Goal: Information Seeking & Learning: Learn about a topic

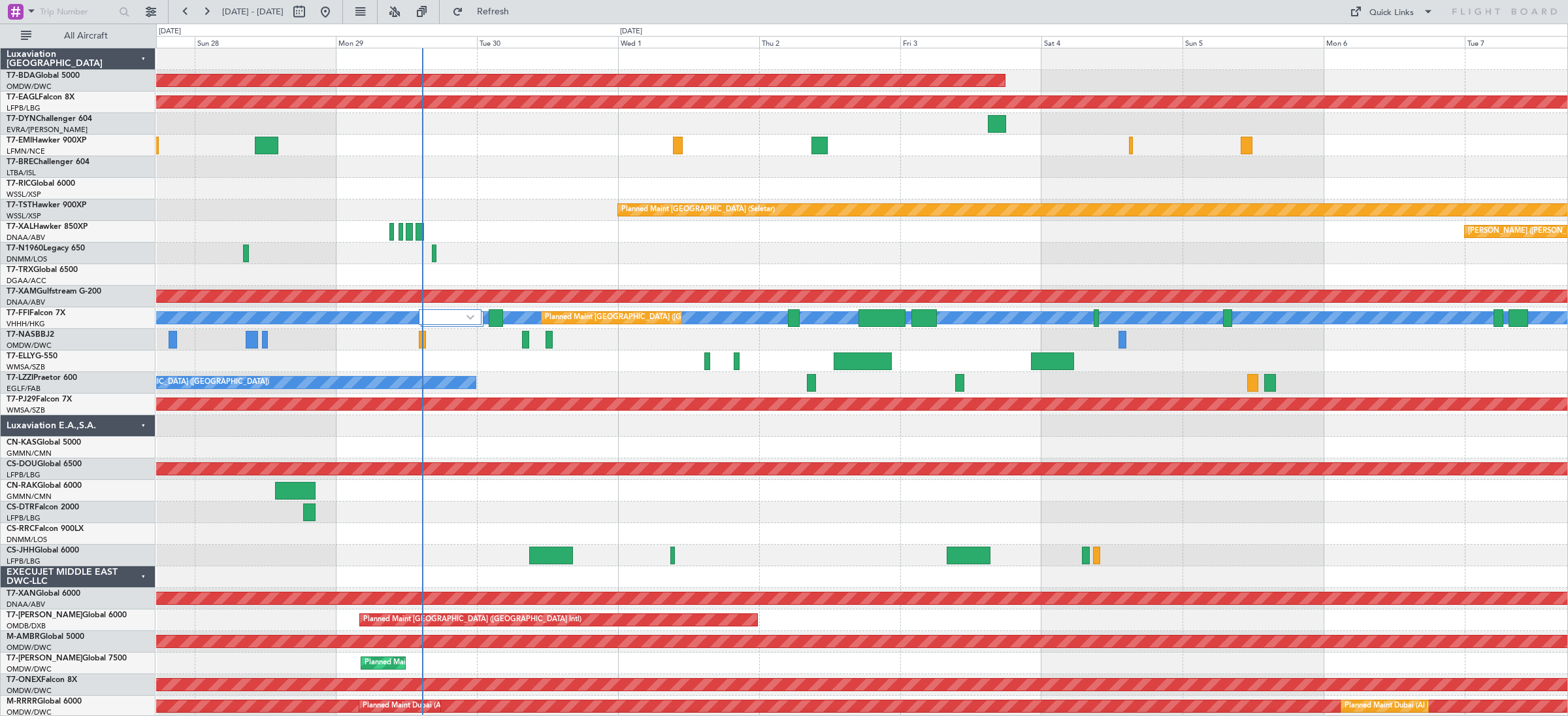
scroll to position [4, 0]
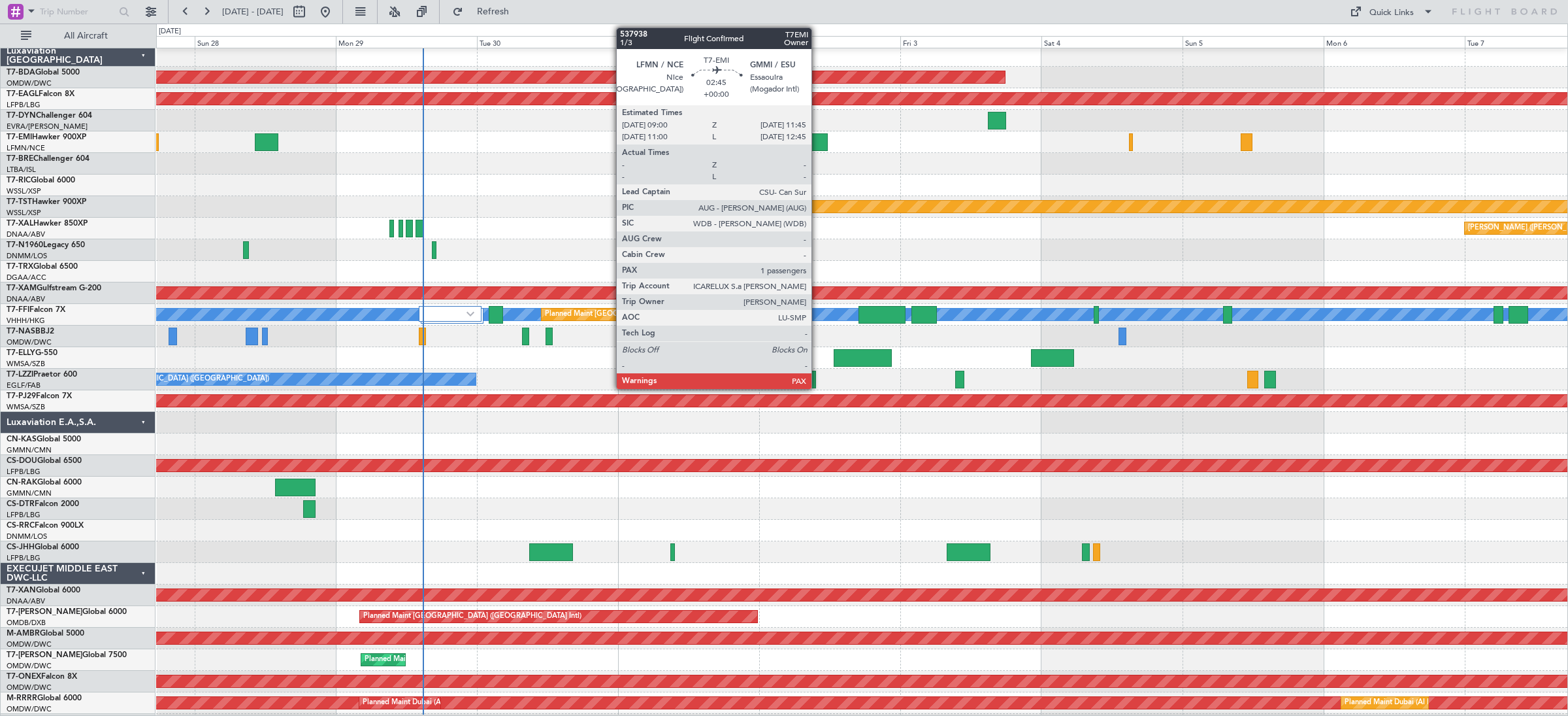
click at [818, 143] on div at bounding box center [819, 142] width 17 height 17
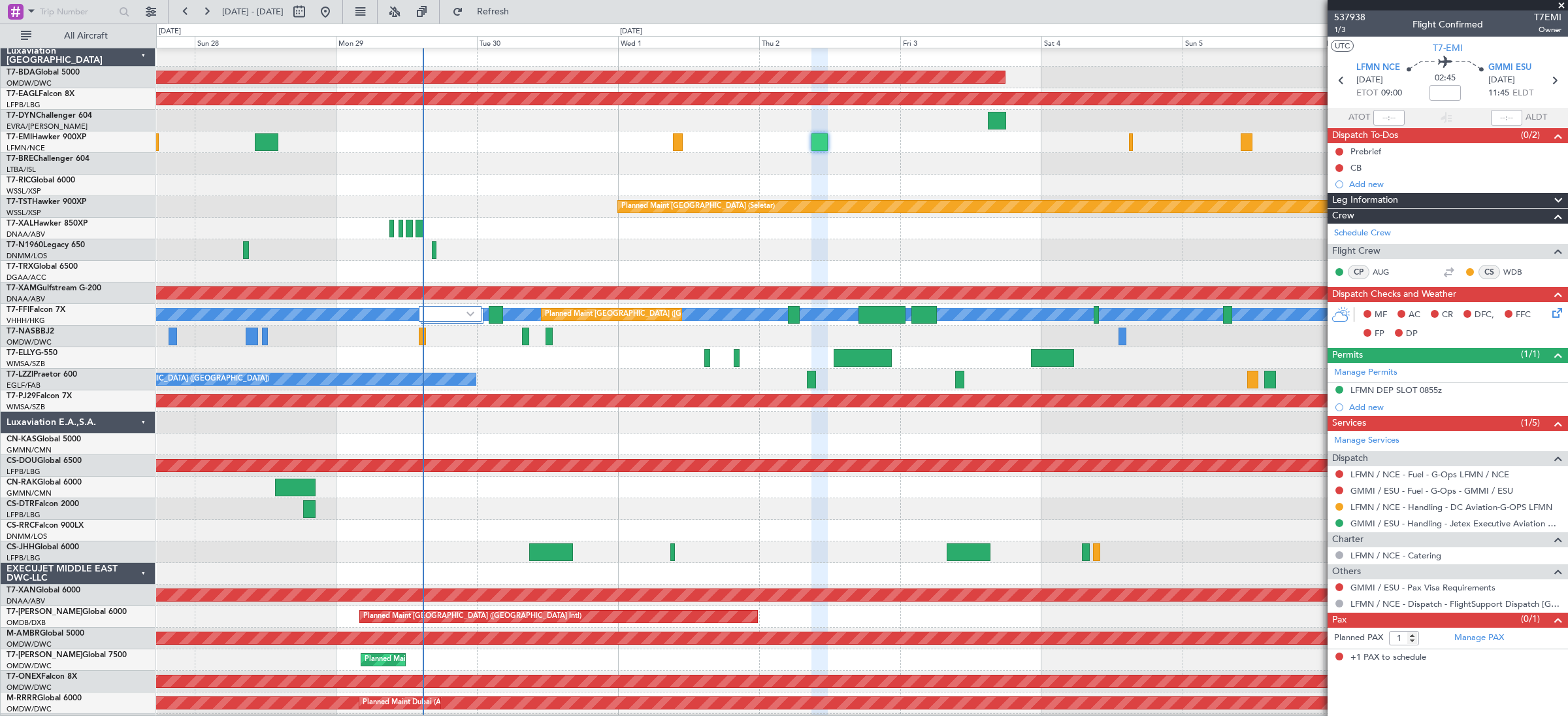
click at [1562, 7] on span at bounding box center [1561, 6] width 13 height 12
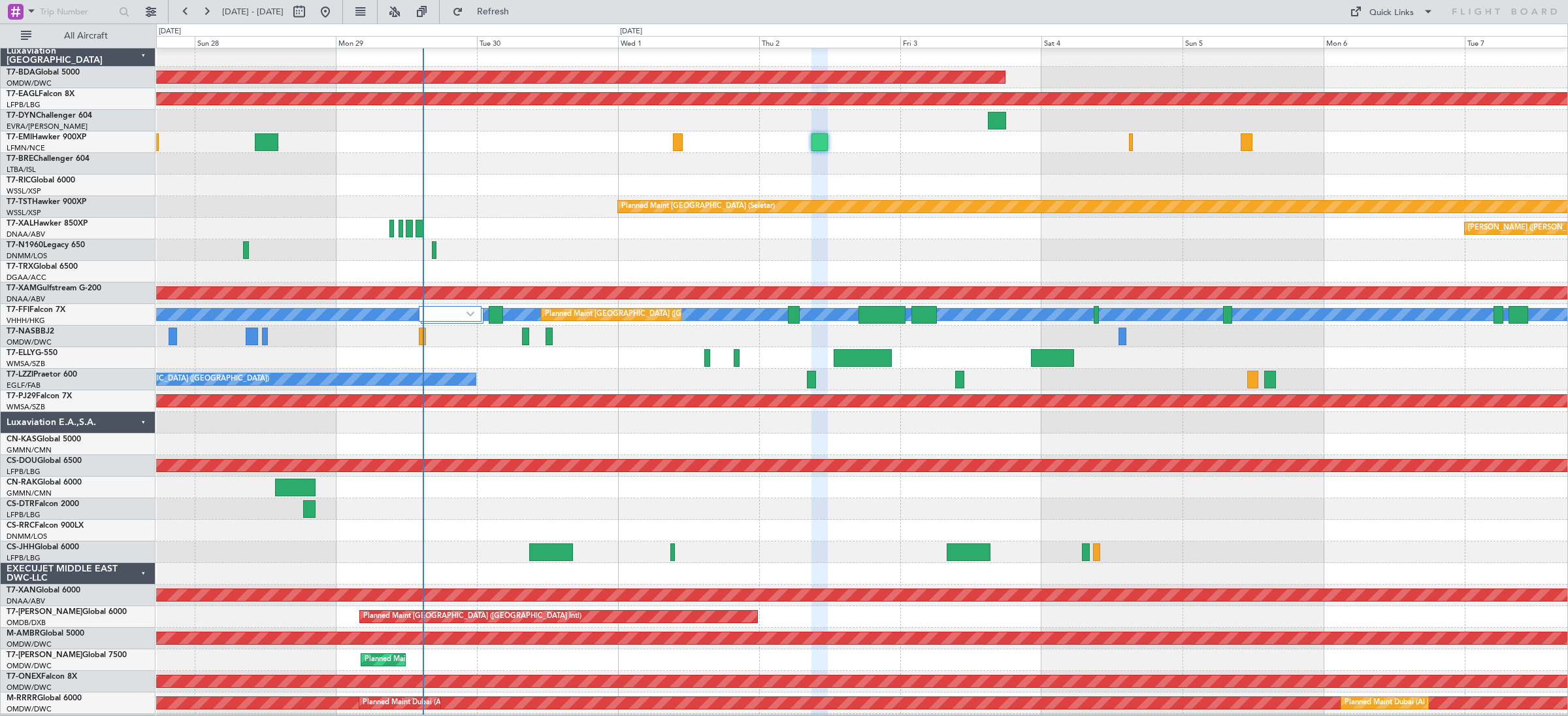
type input "0"
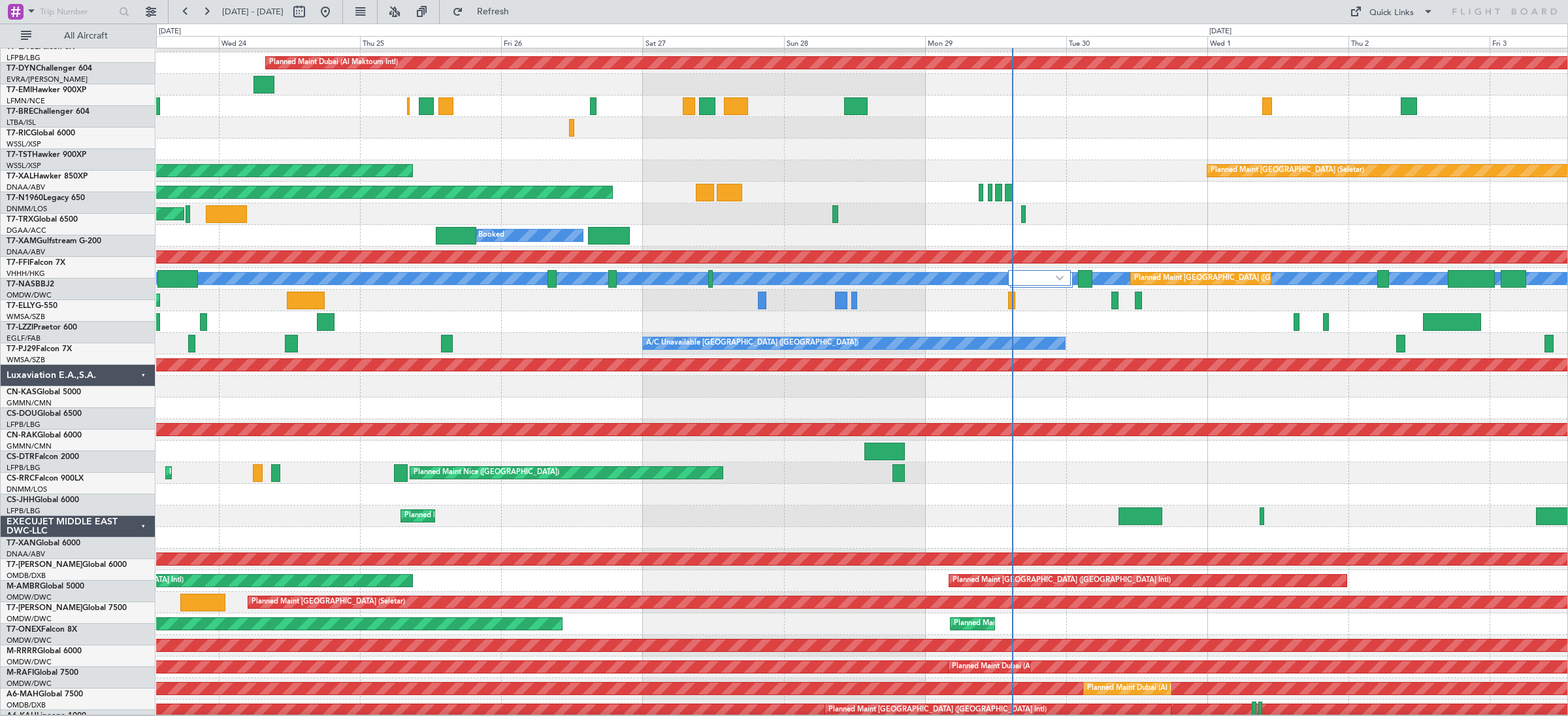
scroll to position [38, 0]
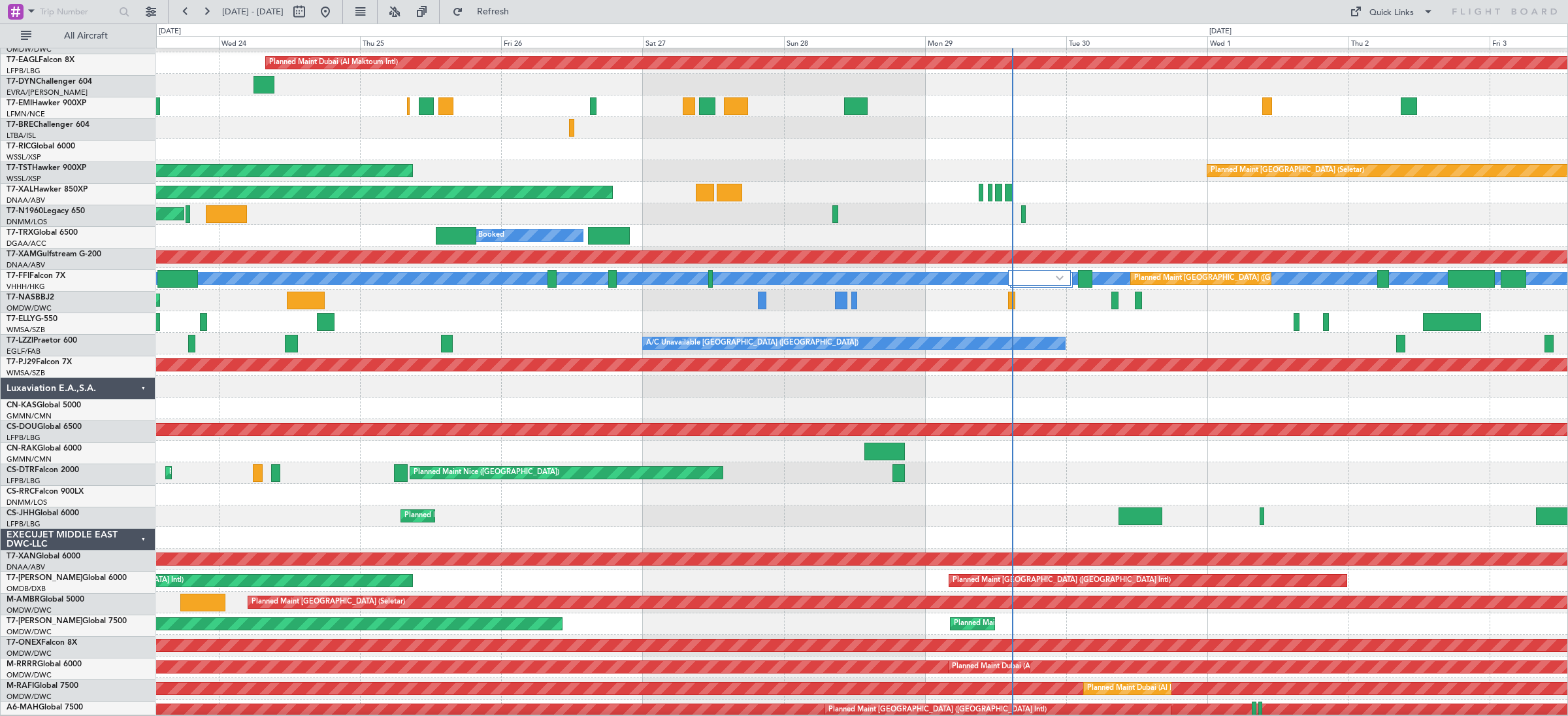
click at [948, 153] on div at bounding box center [862, 149] width 1411 height 21
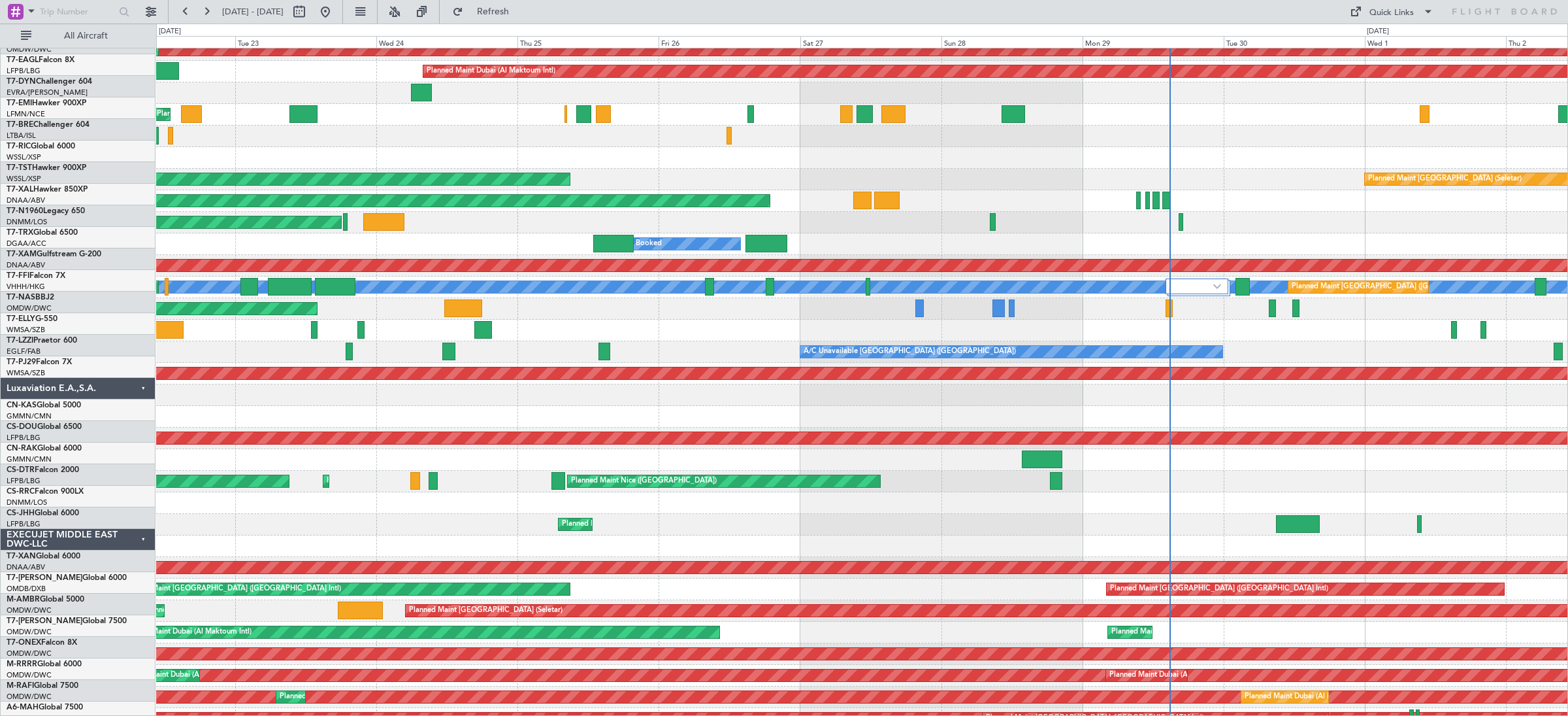
scroll to position [6, 0]
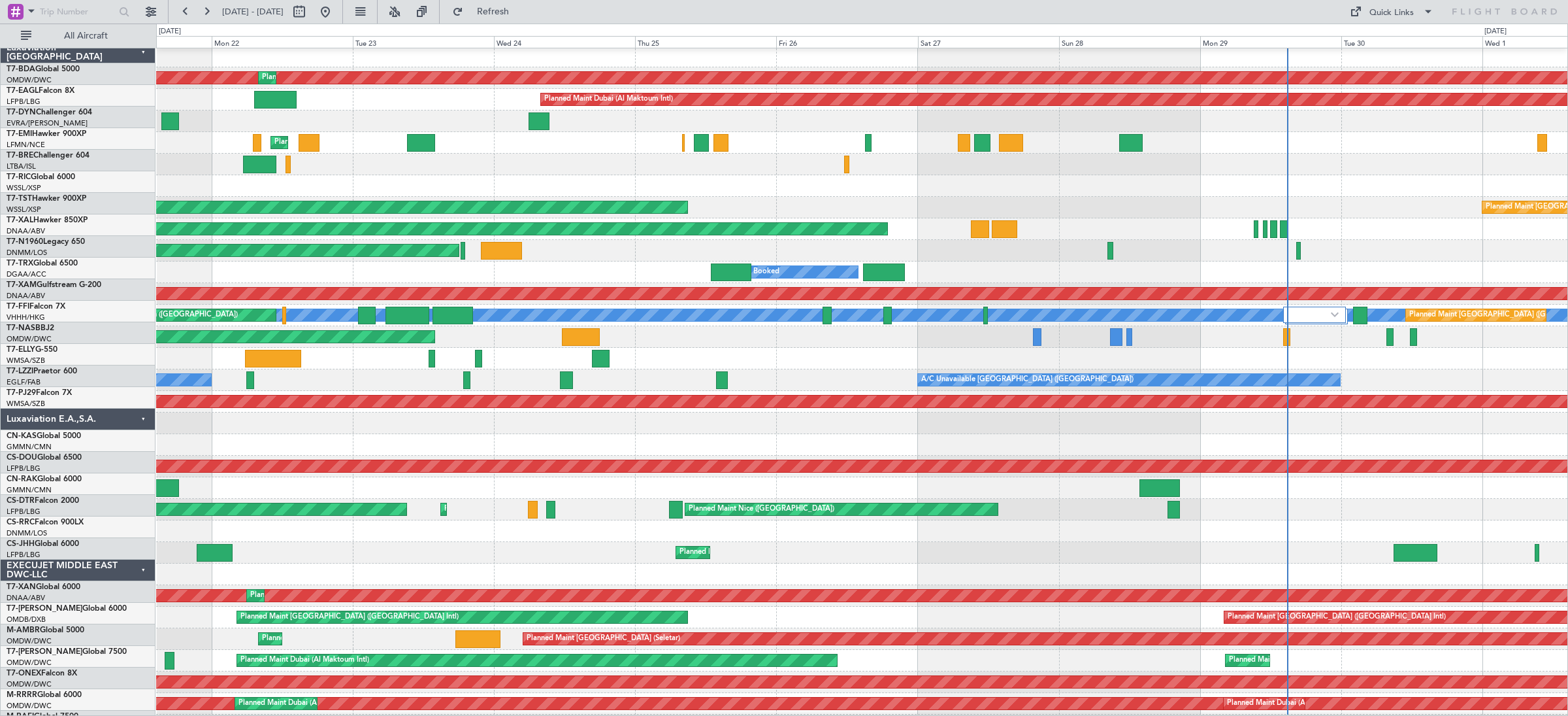
click at [605, 153] on div "Planned Maint Zurich" at bounding box center [862, 142] width 1411 height 21
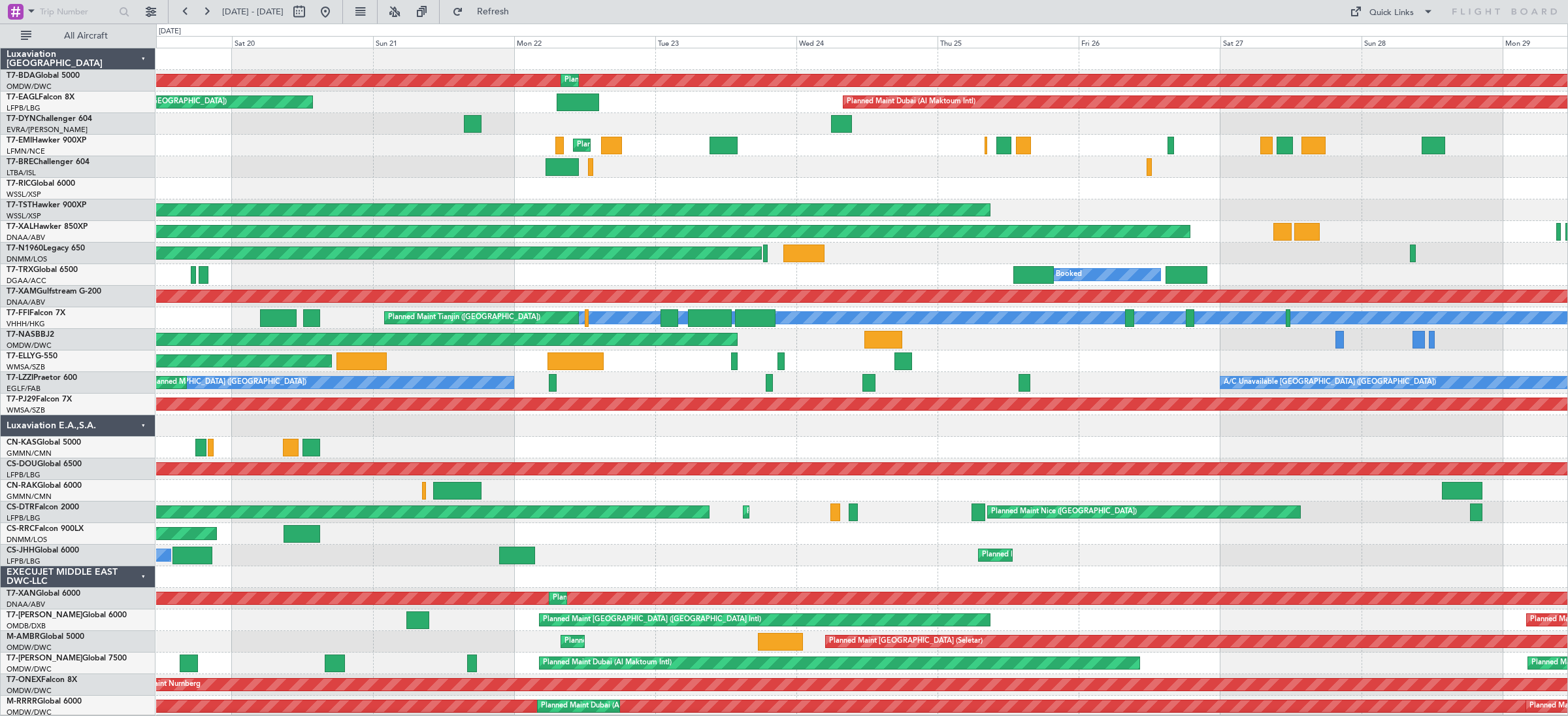
scroll to position [0, 0]
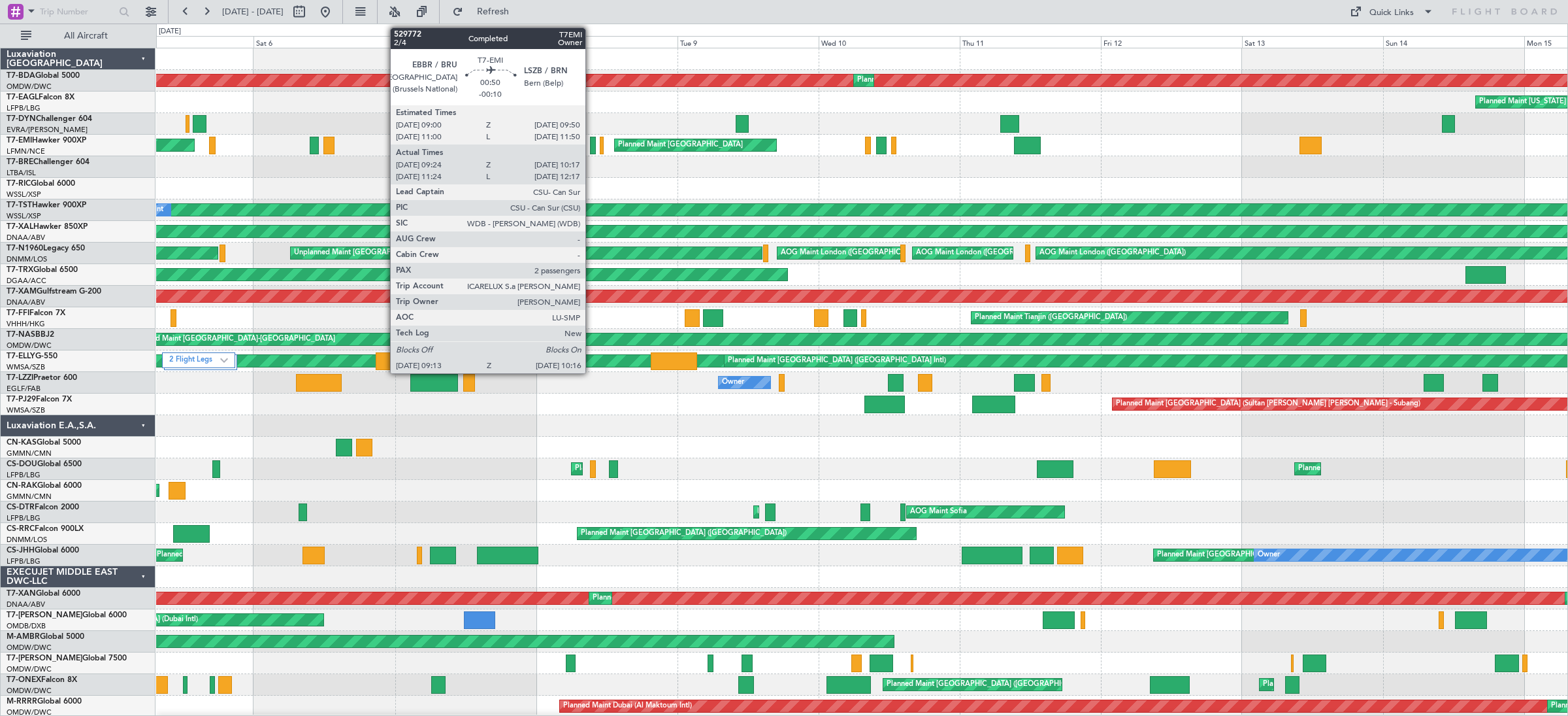
click at [592, 148] on div at bounding box center [592, 145] width 6 height 17
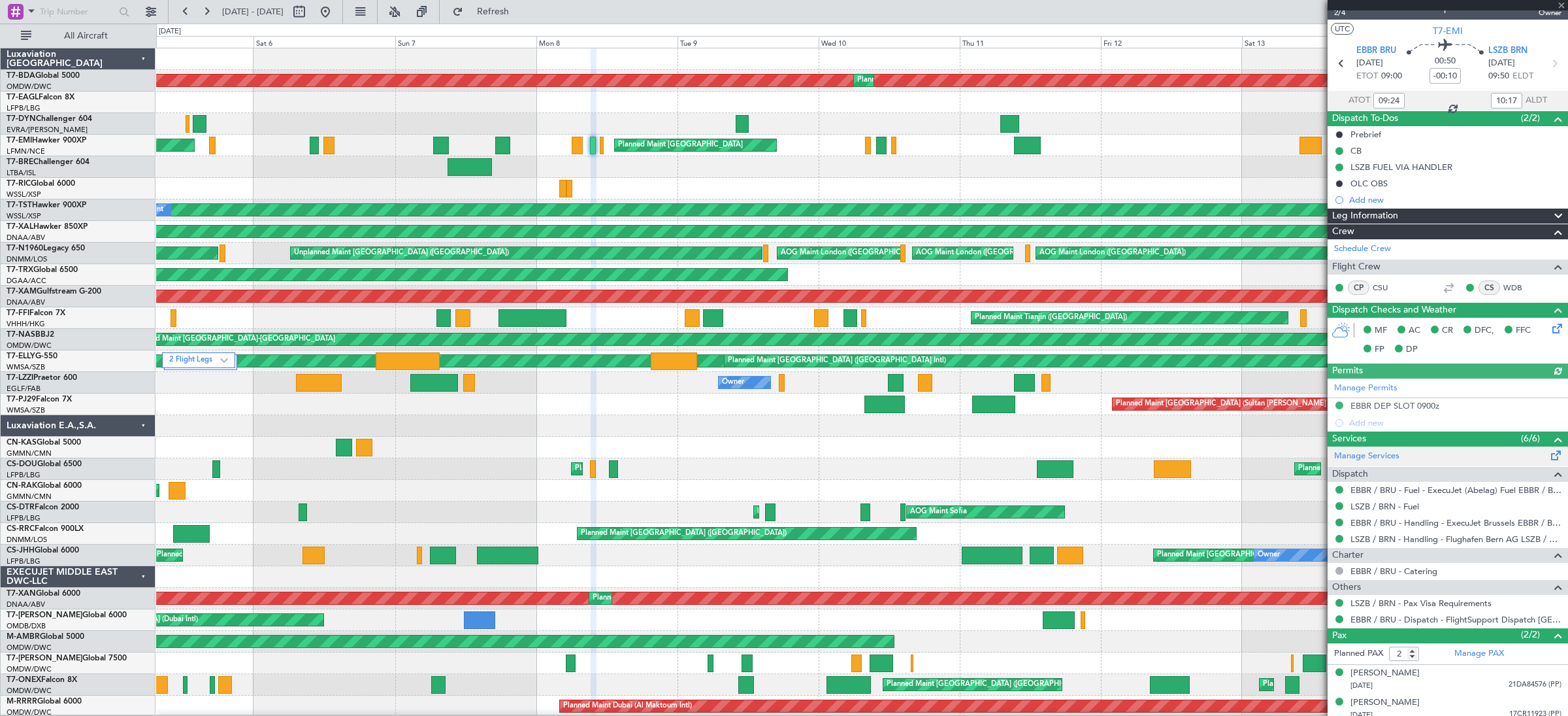
scroll to position [27, 0]
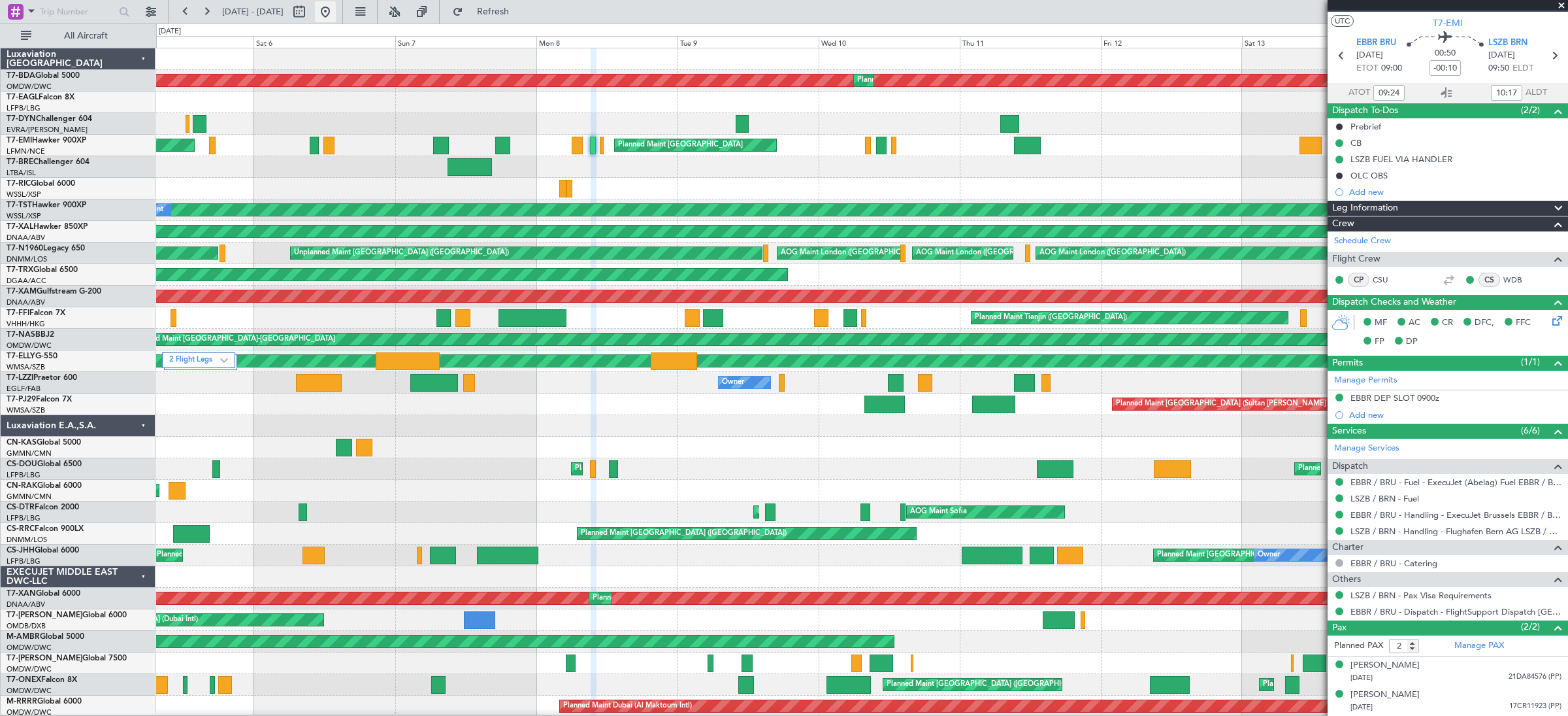
click at [335, 12] on button at bounding box center [325, 11] width 21 height 21
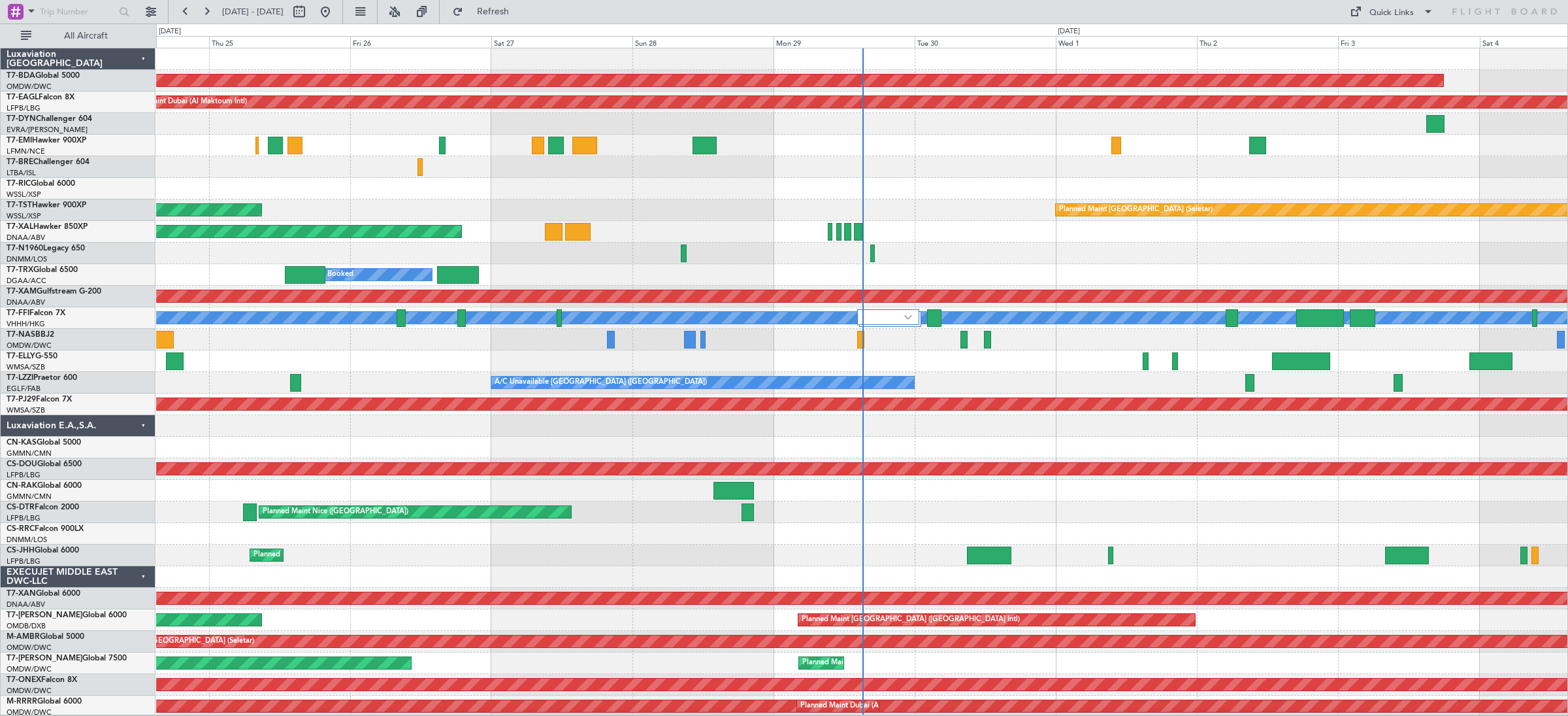
click at [98, 368] on div "WMSA/SZB Kuala Lumpur (Sultan Abdul Aziz Shah - Subang)" at bounding box center [80, 368] width 148 height 11
click at [101, 385] on div "EGLF/FAB London (Farnborough)" at bounding box center [80, 389] width 148 height 11
click at [94, 403] on div "T7-PJ29 Falcon 7X" at bounding box center [80, 399] width 148 height 12
click at [95, 381] on div "T7-LZZI Praetor 600" at bounding box center [80, 378] width 148 height 12
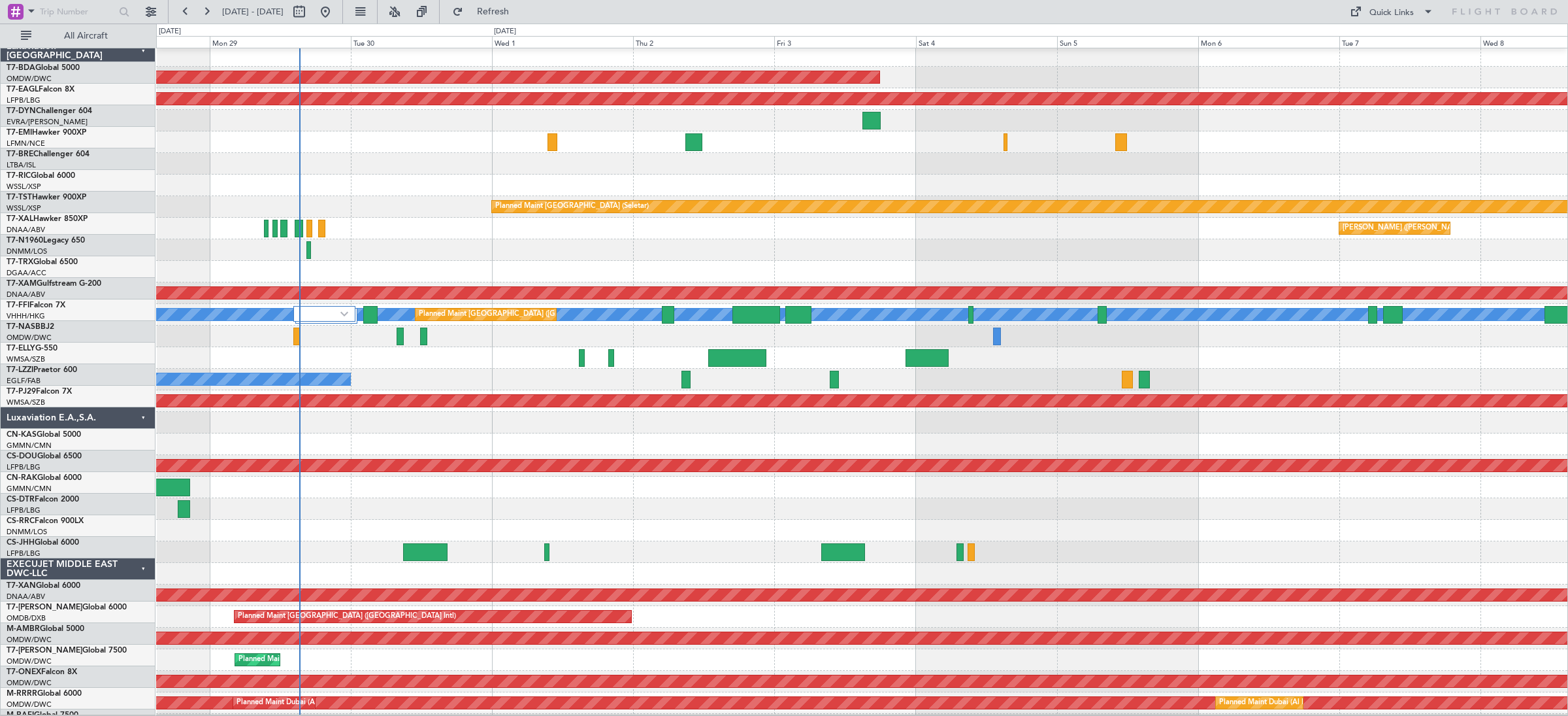
scroll to position [0, 0]
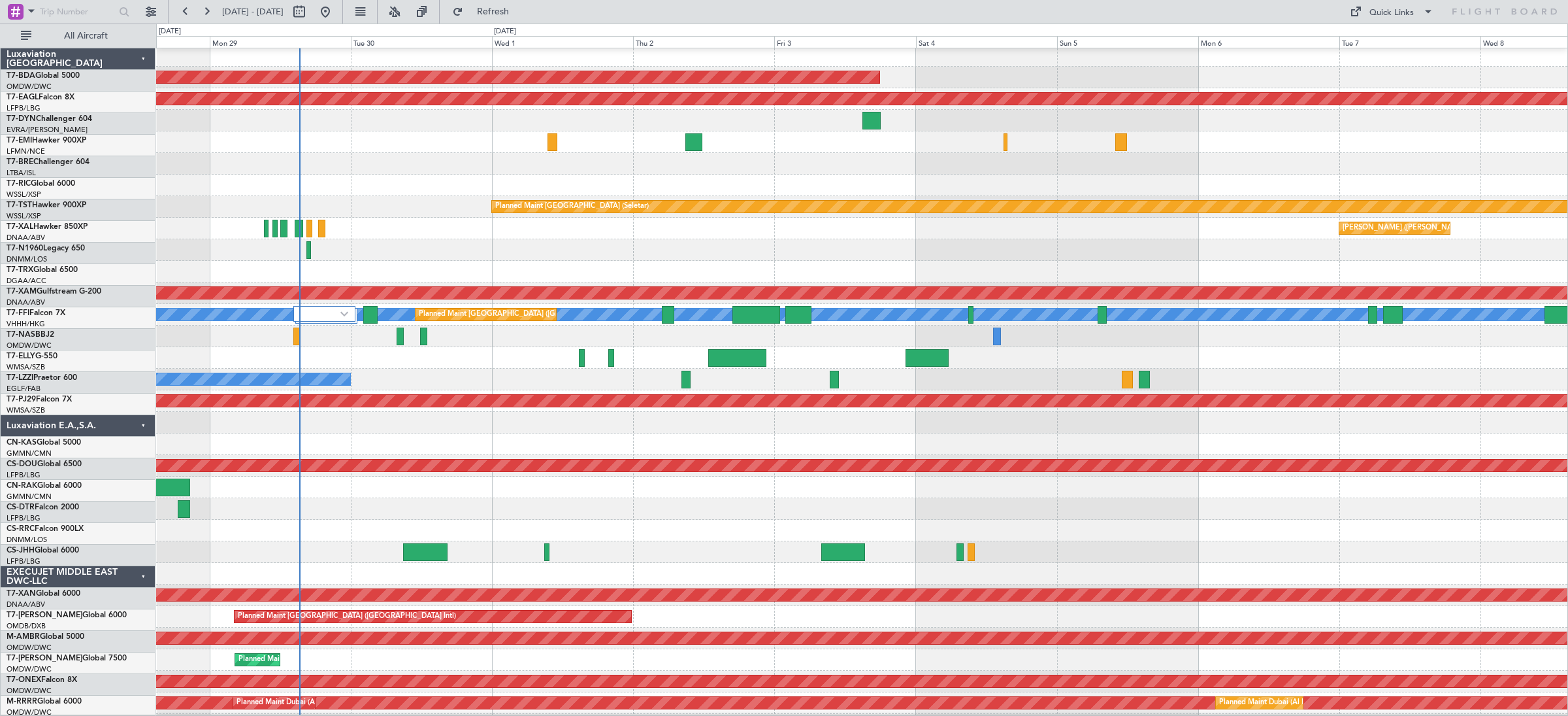
click at [541, 163] on div at bounding box center [862, 163] width 1411 height 21
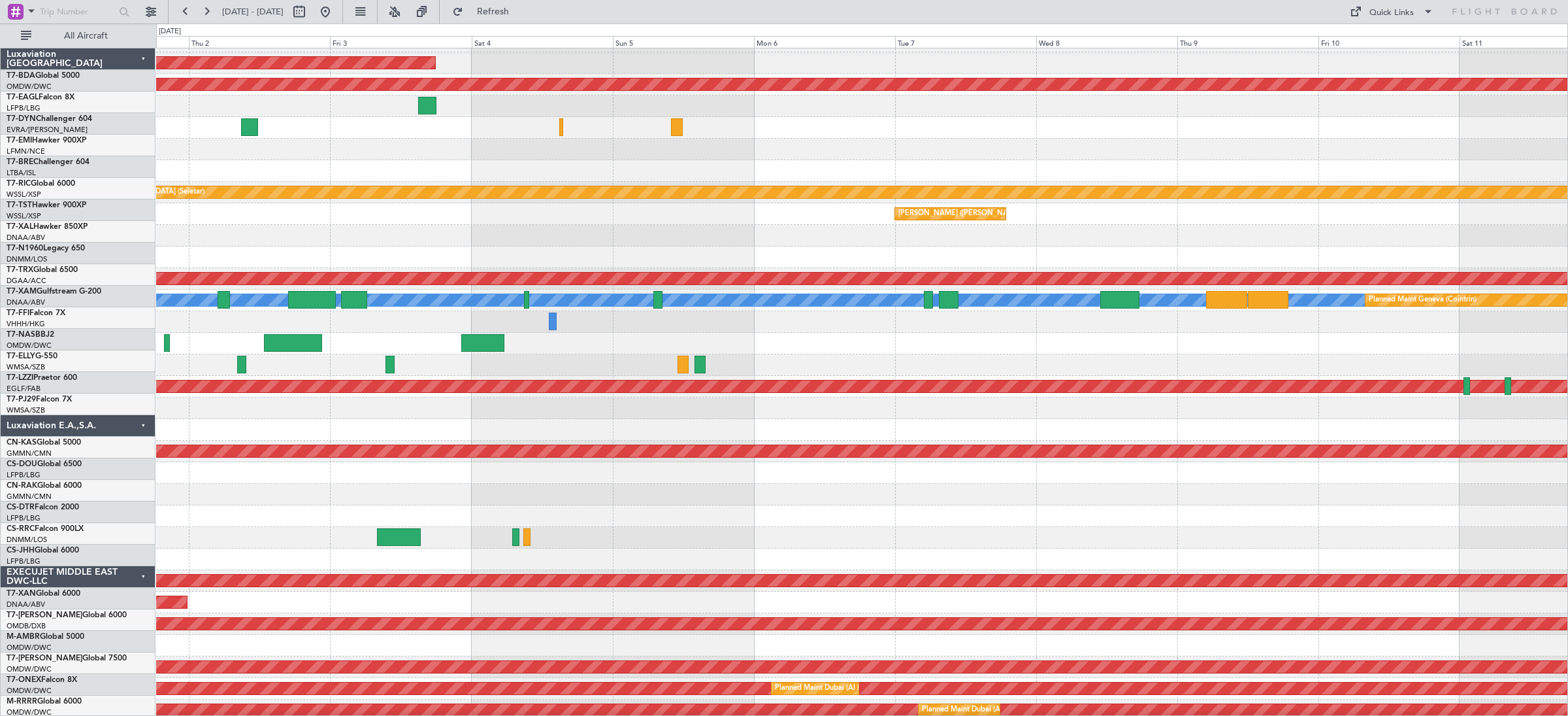
scroll to position [21, 0]
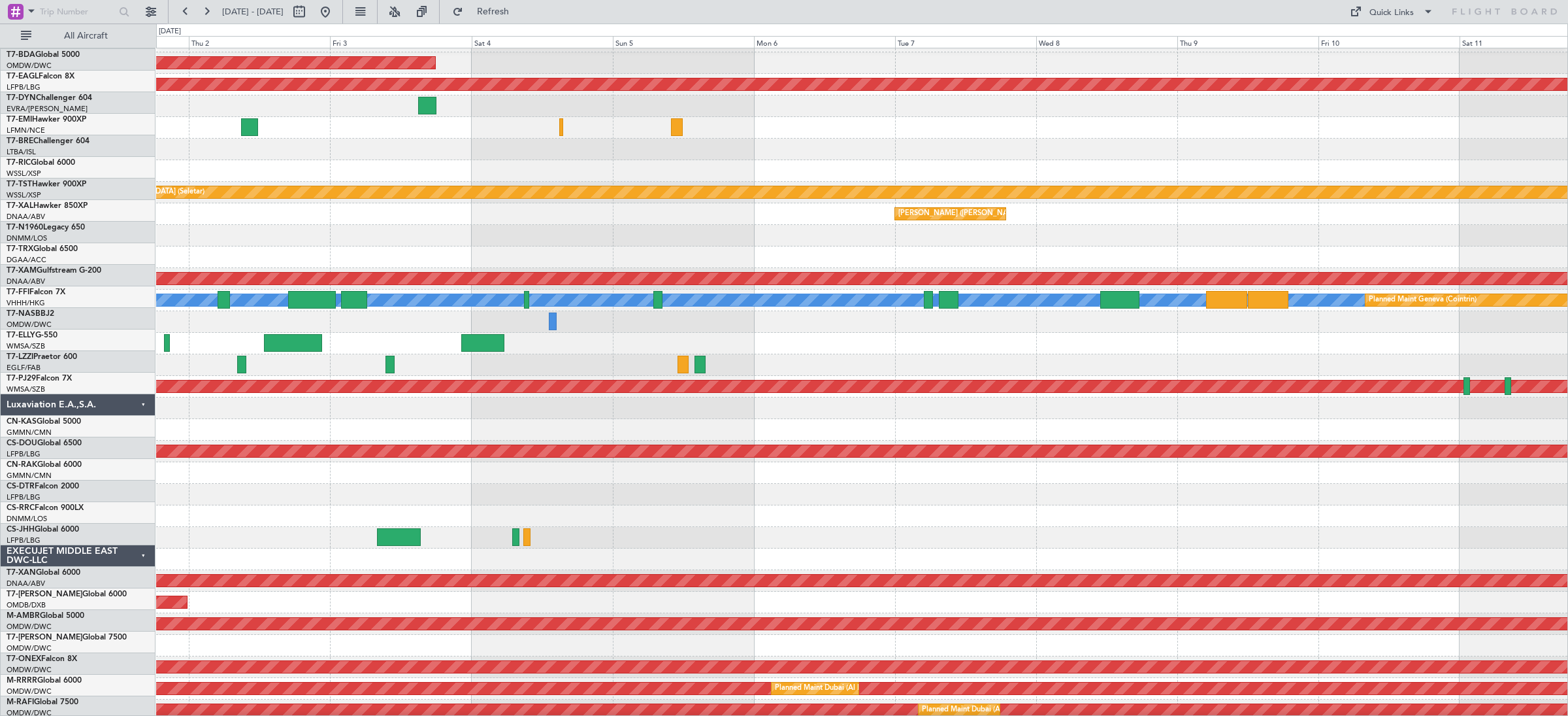
click at [773, 127] on div "No Crew" at bounding box center [862, 127] width 1411 height 21
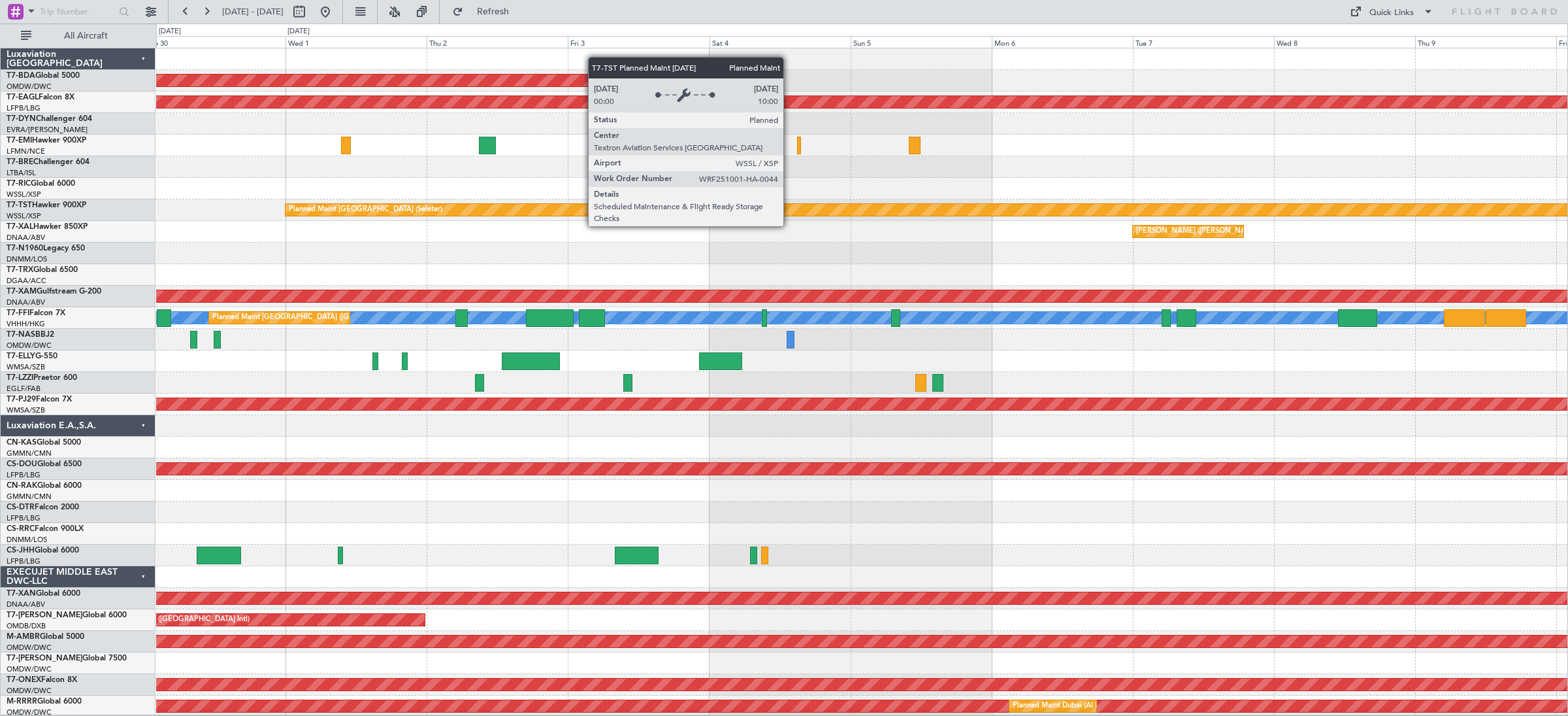
scroll to position [0, 0]
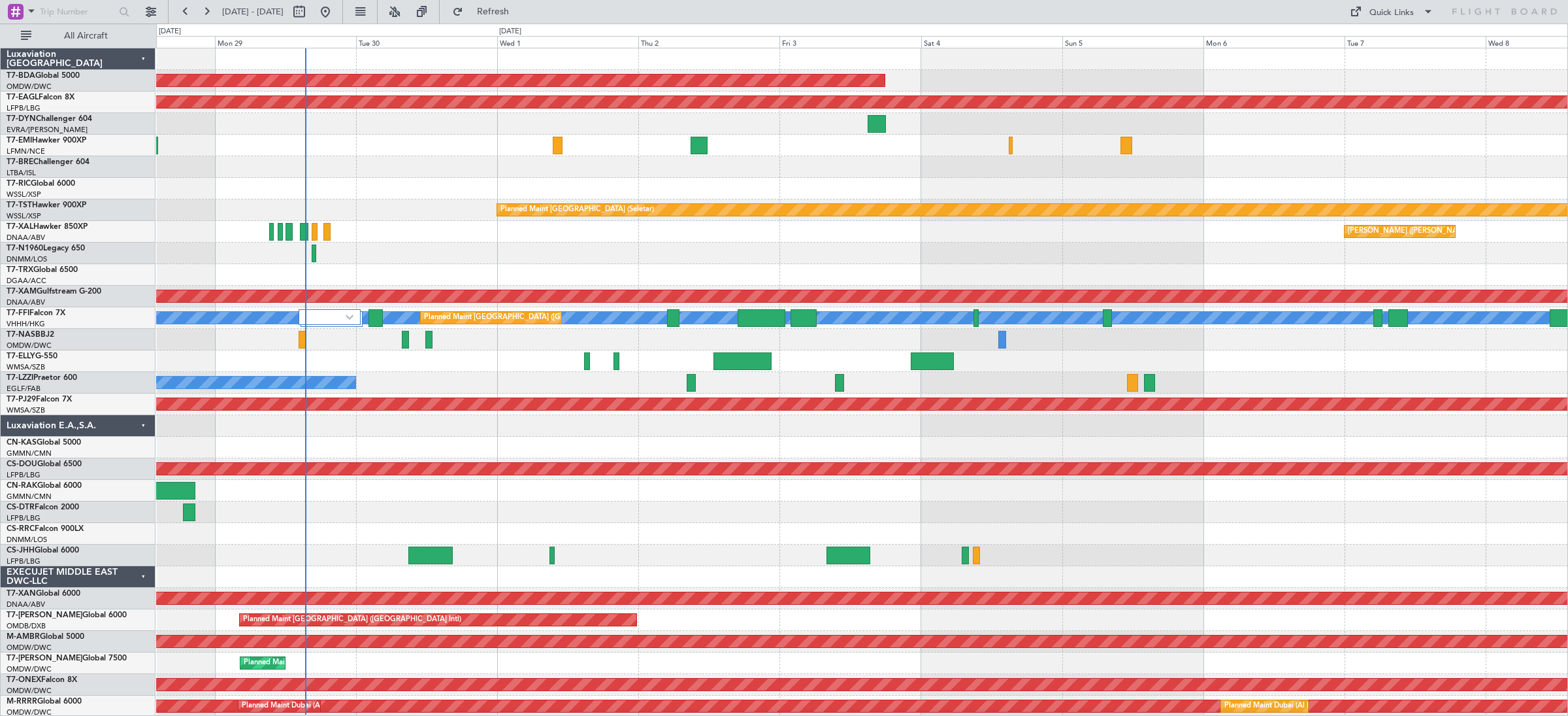
click at [465, 172] on div at bounding box center [862, 166] width 1411 height 21
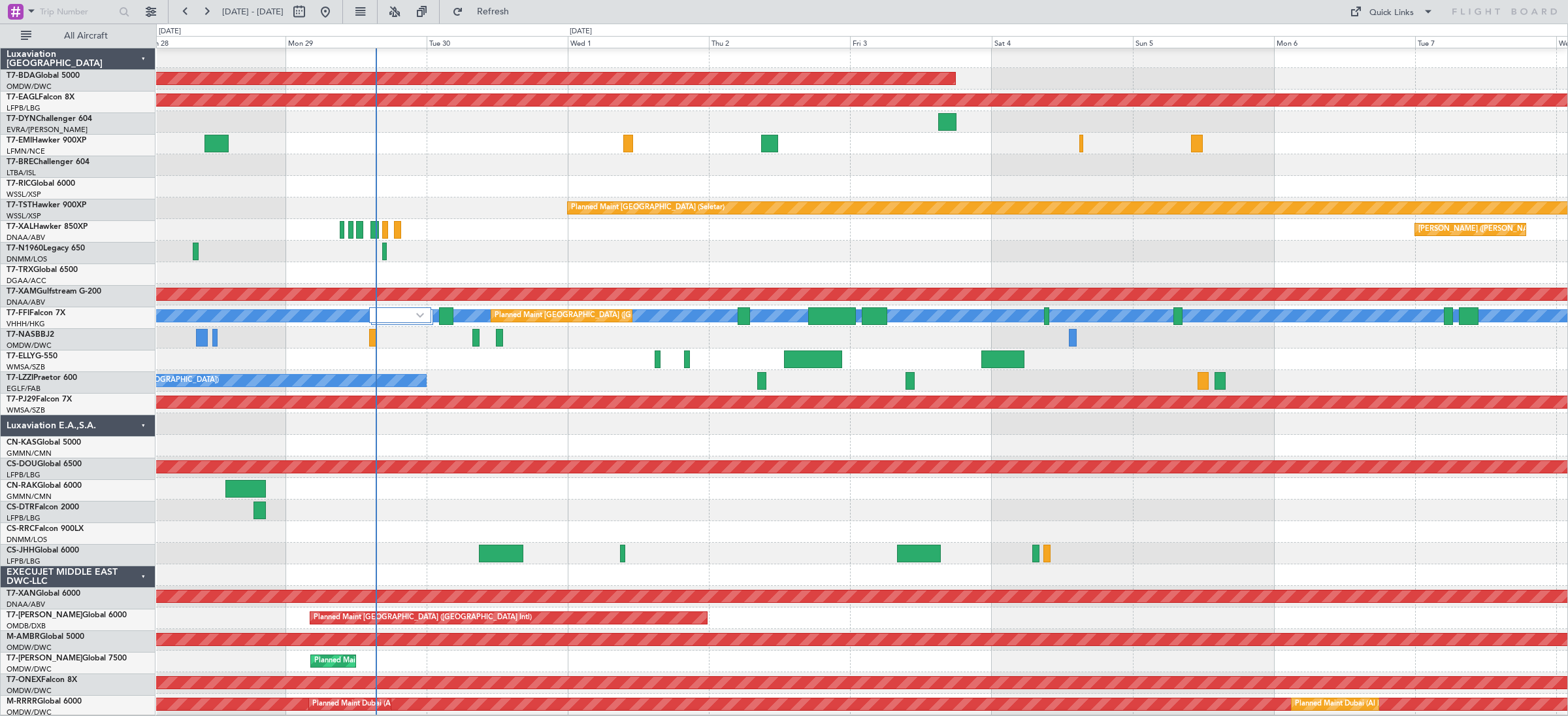
scroll to position [1, 0]
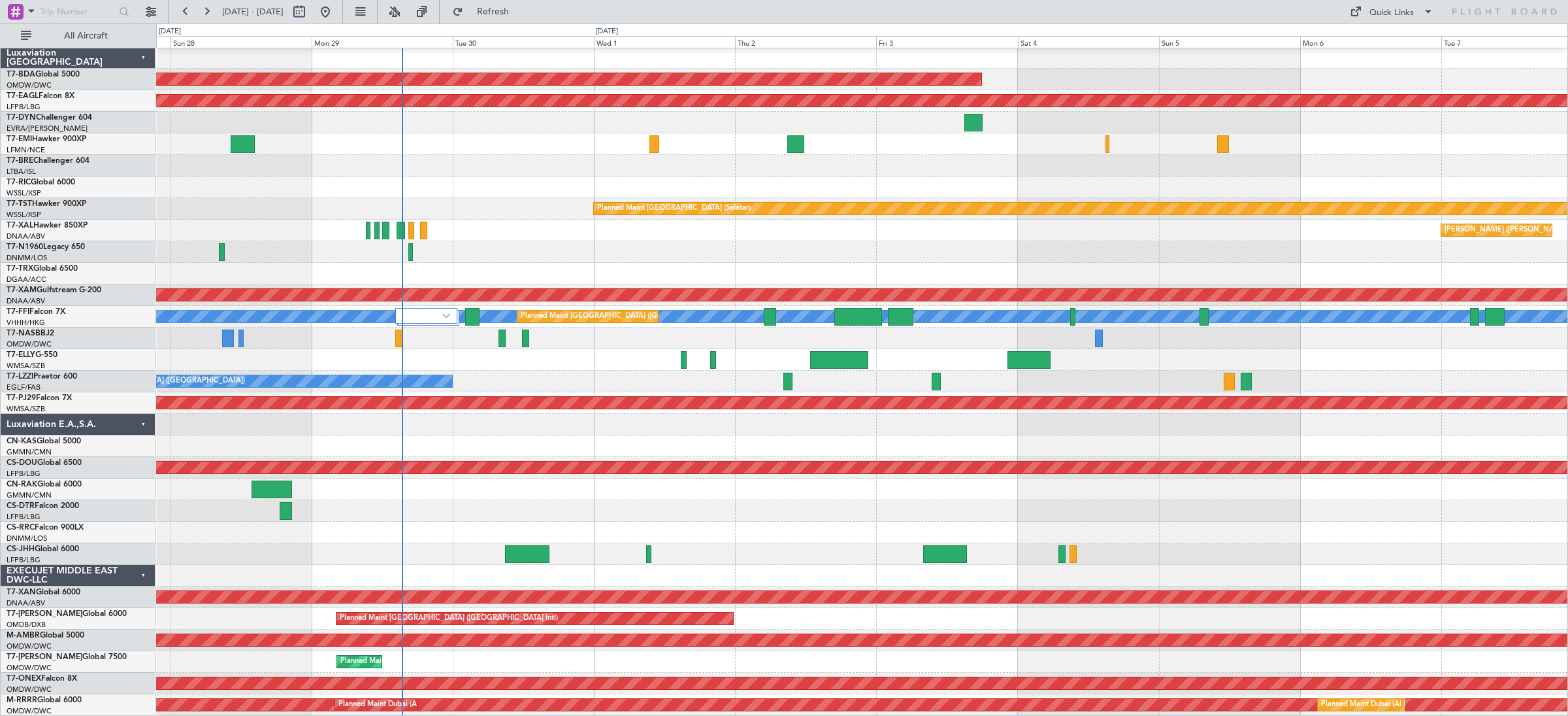
click at [750, 177] on div at bounding box center [862, 187] width 1411 height 21
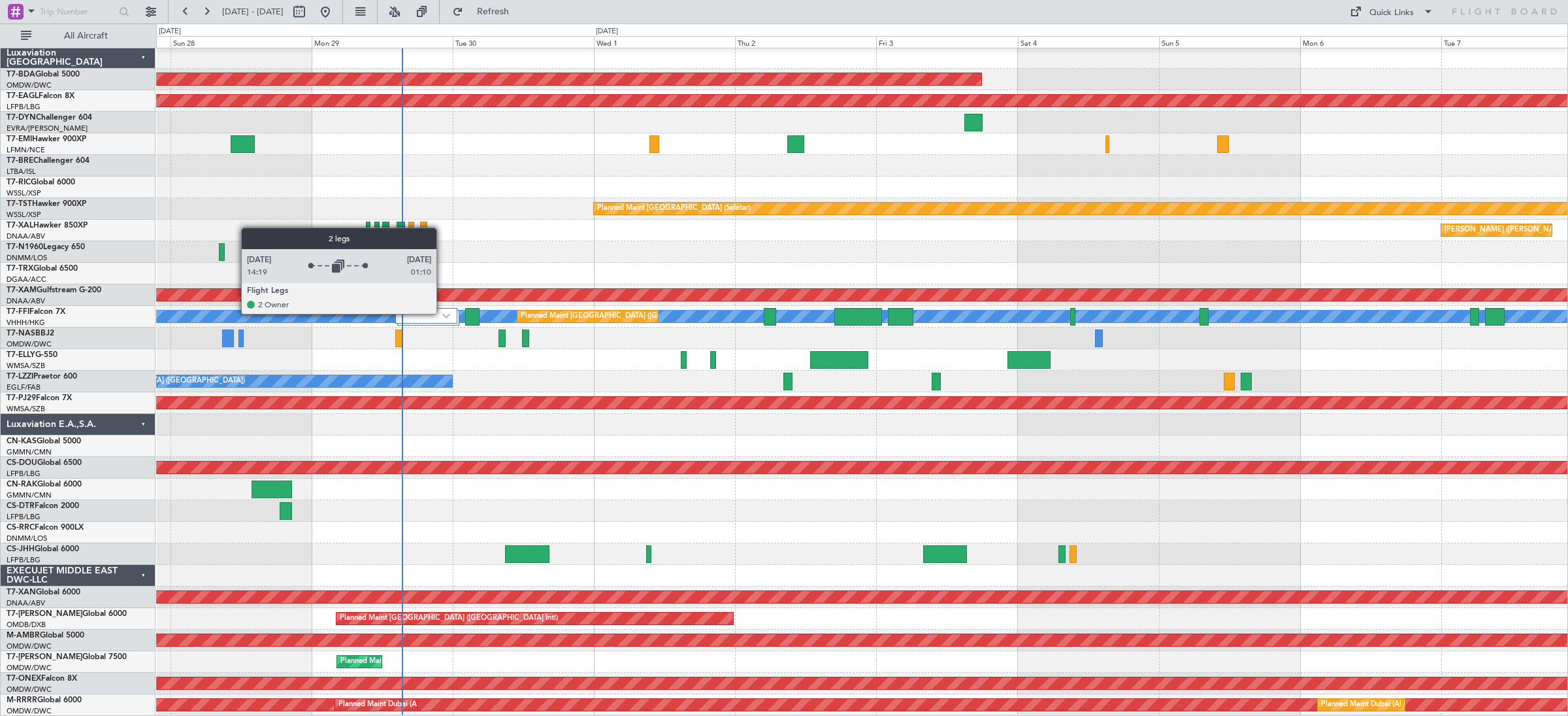
click at [443, 313] on img at bounding box center [446, 316] width 8 height 6
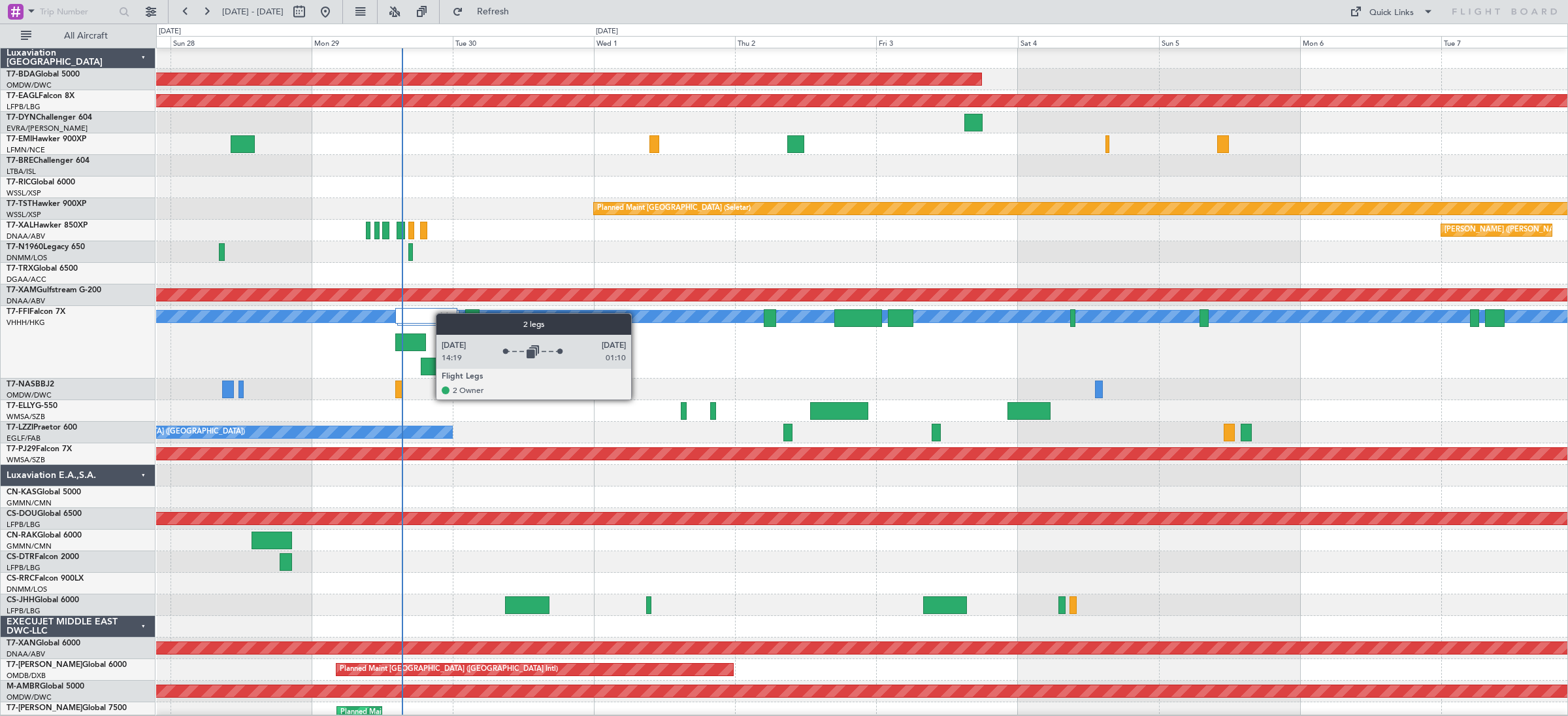
click at [443, 313] on img at bounding box center [444, 315] width 12 height 12
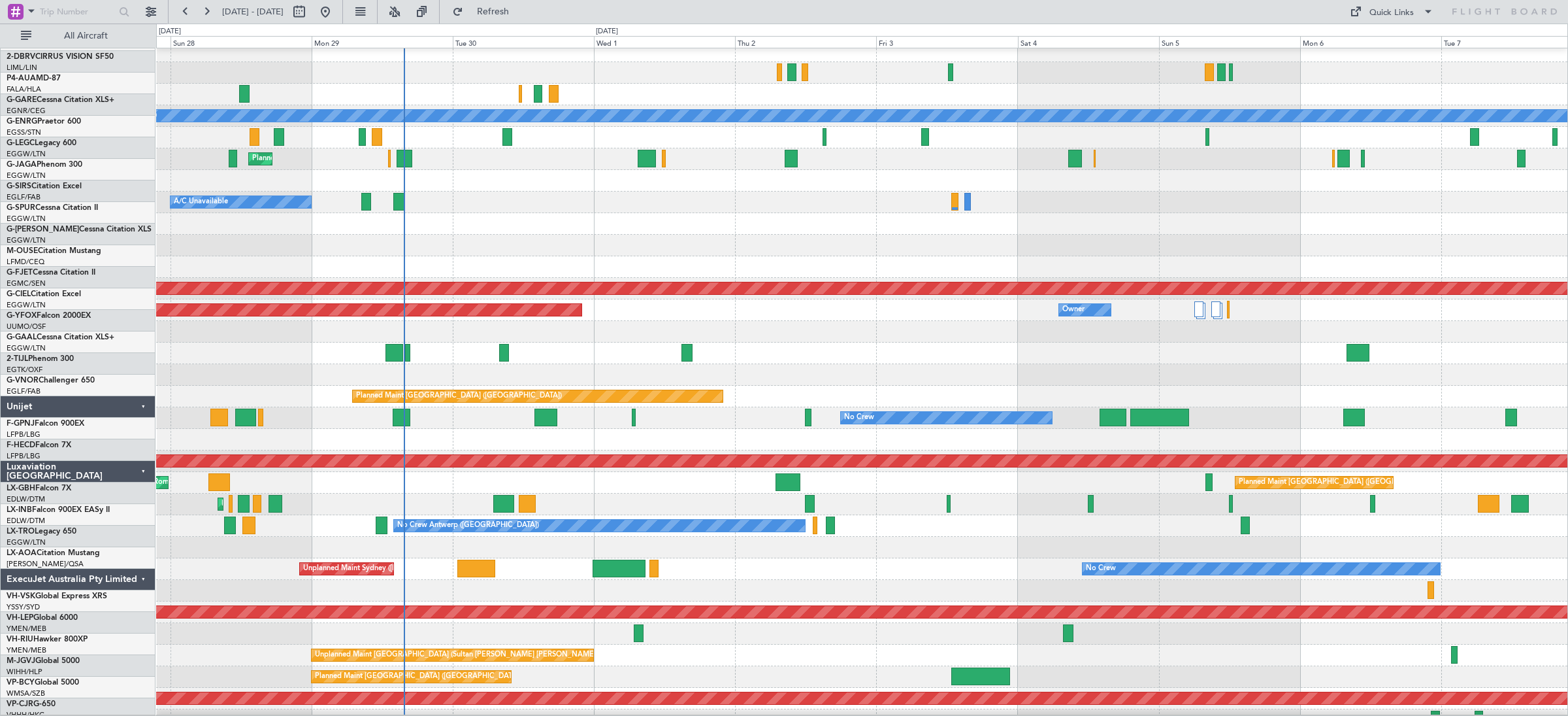
scroll to position [2611, 0]
